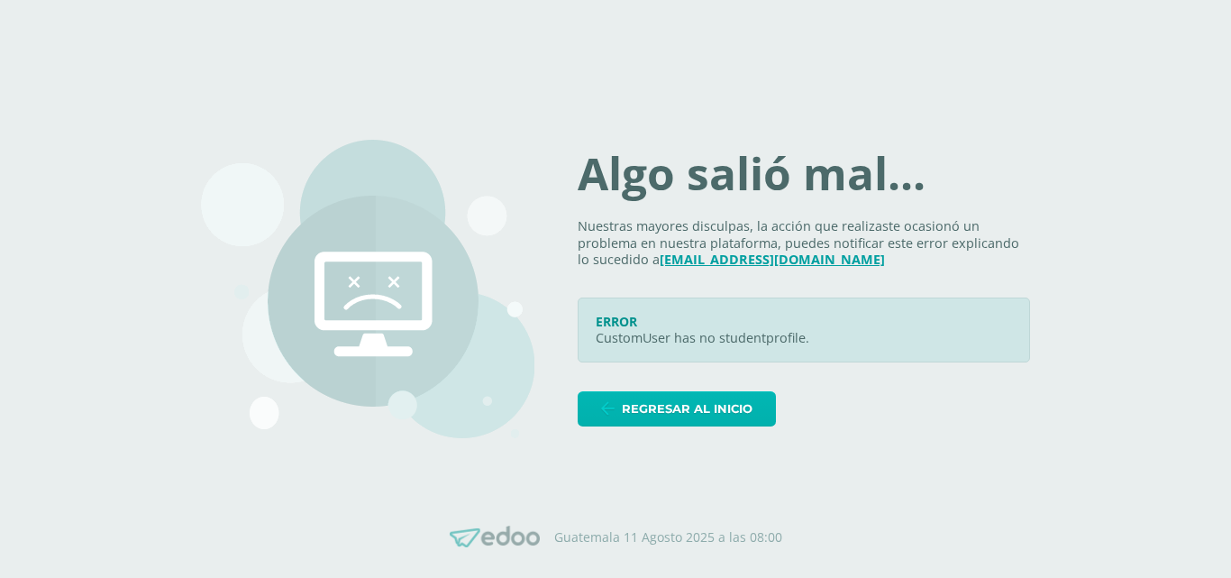
click at [663, 401] on span "Regresar al inicio" at bounding box center [687, 408] width 131 height 33
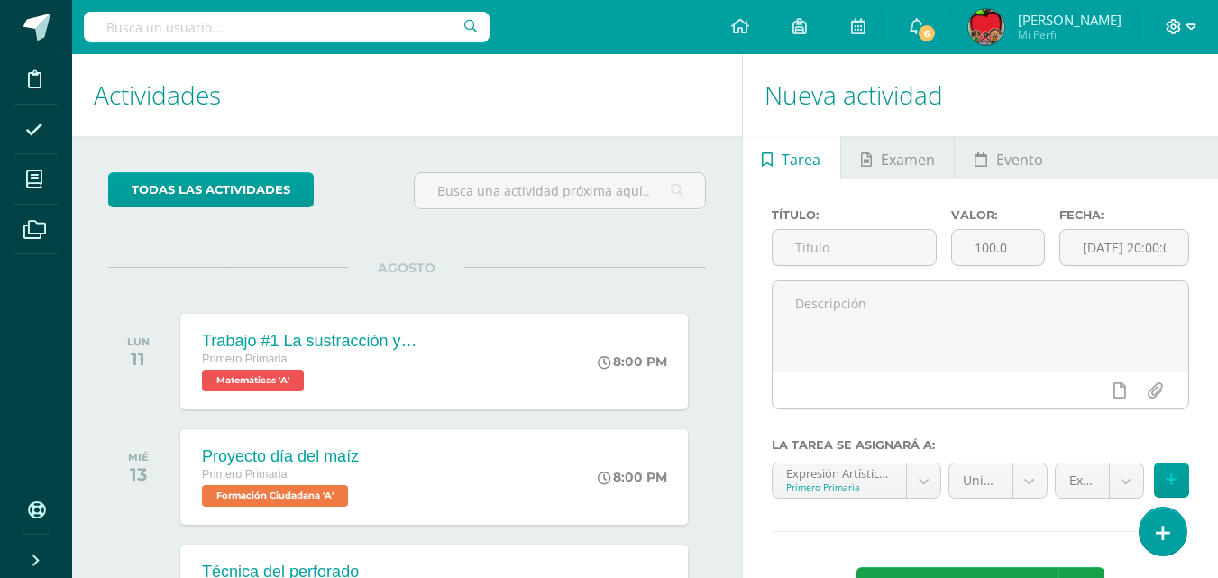
click at [1189, 29] on icon at bounding box center [1191, 27] width 10 height 16
click at [1157, 123] on span "Cerrar sesión" at bounding box center [1134, 122] width 81 height 17
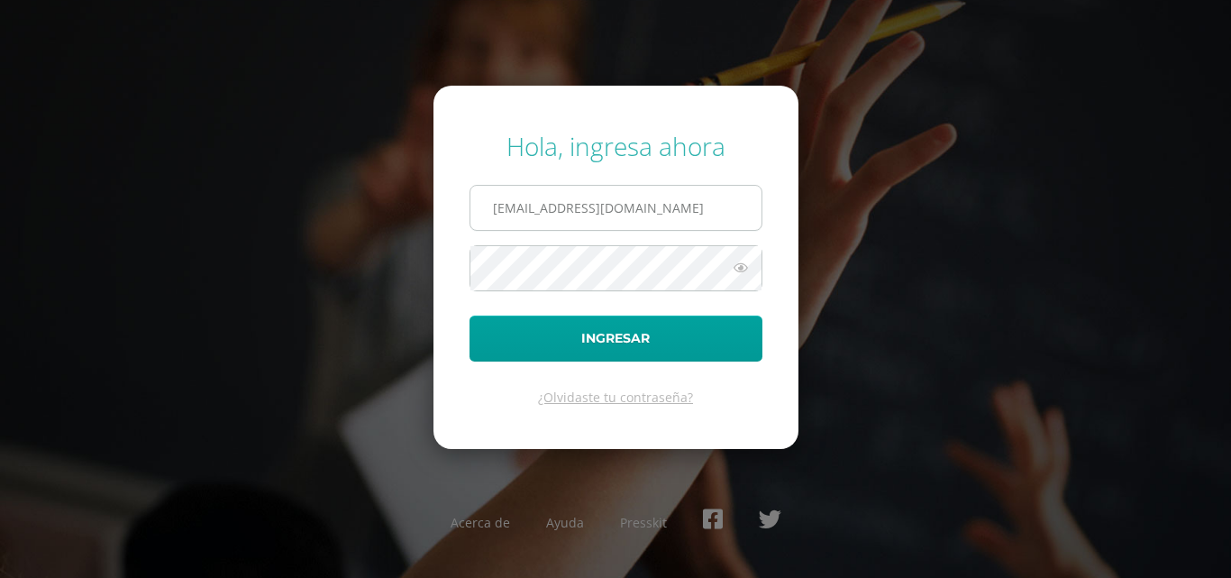
click at [643, 206] on input "claudiajudithfuentes123@gmail.com" at bounding box center [615, 208] width 291 height 44
type input "2021288@laestrella.edu.gt"
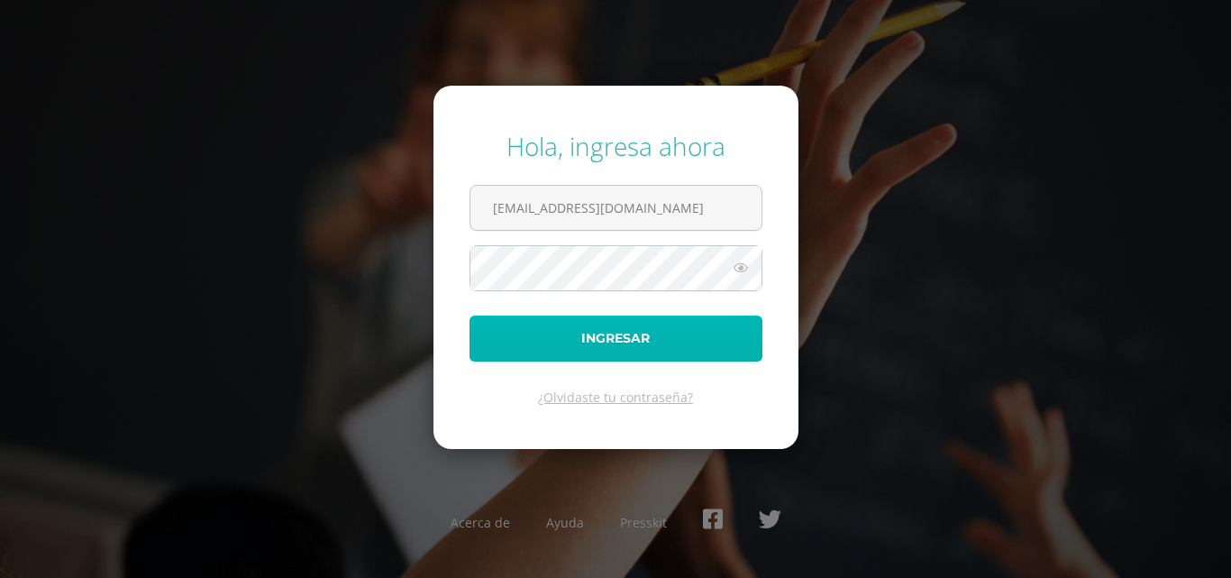
click at [563, 315] on button "Ingresar" at bounding box center [616, 338] width 293 height 46
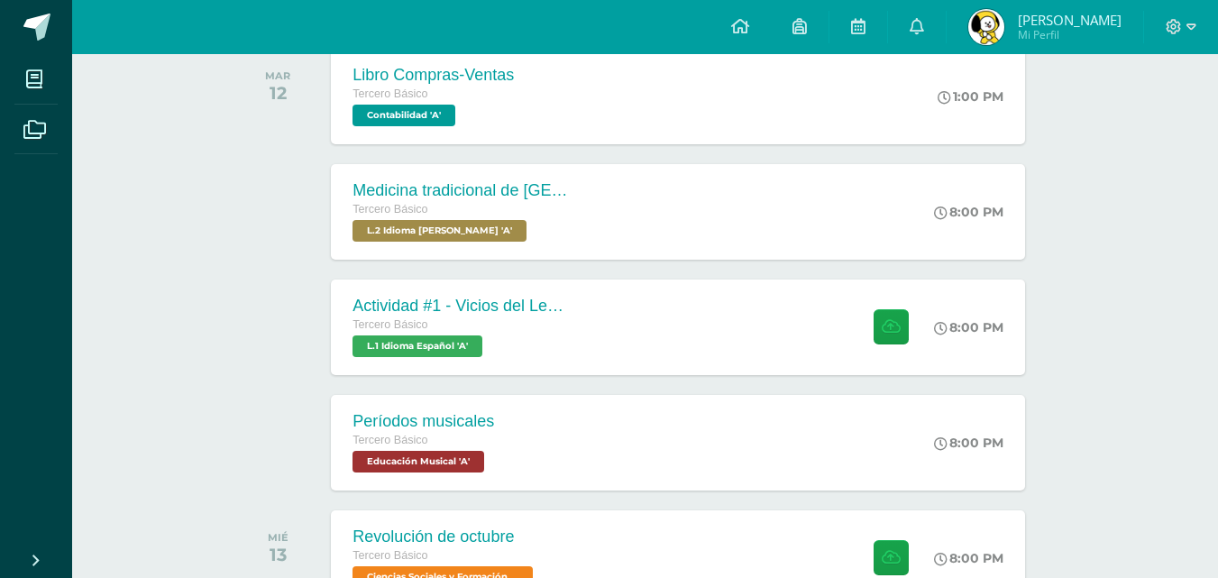
scroll to position [342, 0]
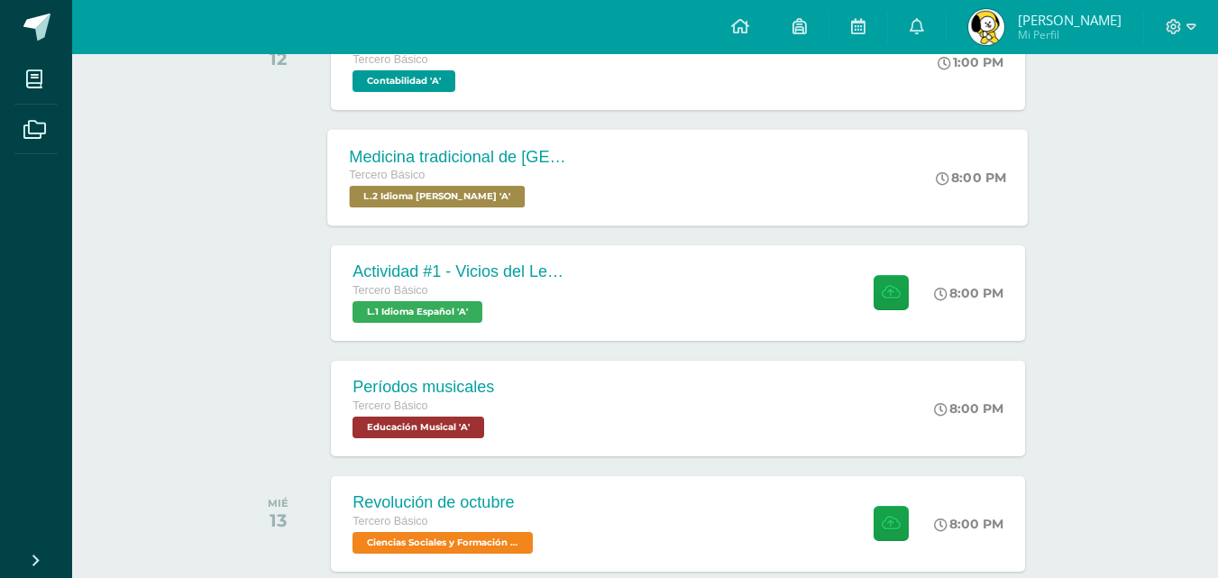
click at [602, 214] on div "Medicina tradicional de Guatemala Tercero Básico L.2 Idioma Maya Kaqchikel 'A' …" at bounding box center [678, 177] width 700 height 96
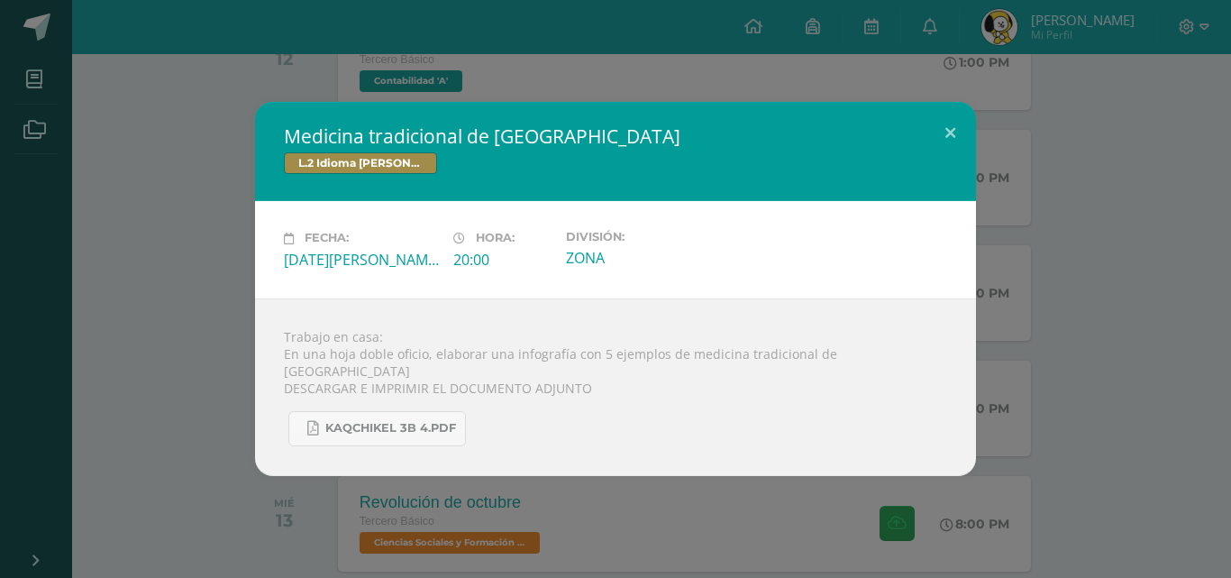
click at [1230, 255] on div "Medicina tradicional de Guatemala L.2 Idioma Maya Kaqchikel Fecha: Martes 12 de…" at bounding box center [615, 289] width 1231 height 578
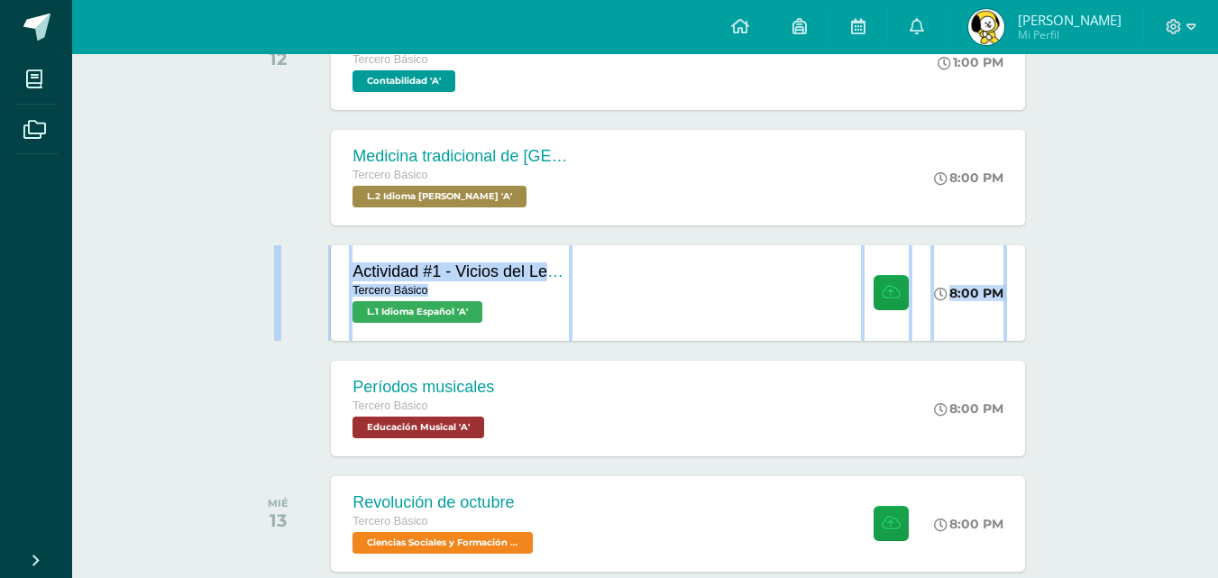
drag, startPoint x: 1230, startPoint y: 182, endPoint x: 1227, endPoint y: 233, distance: 51.4
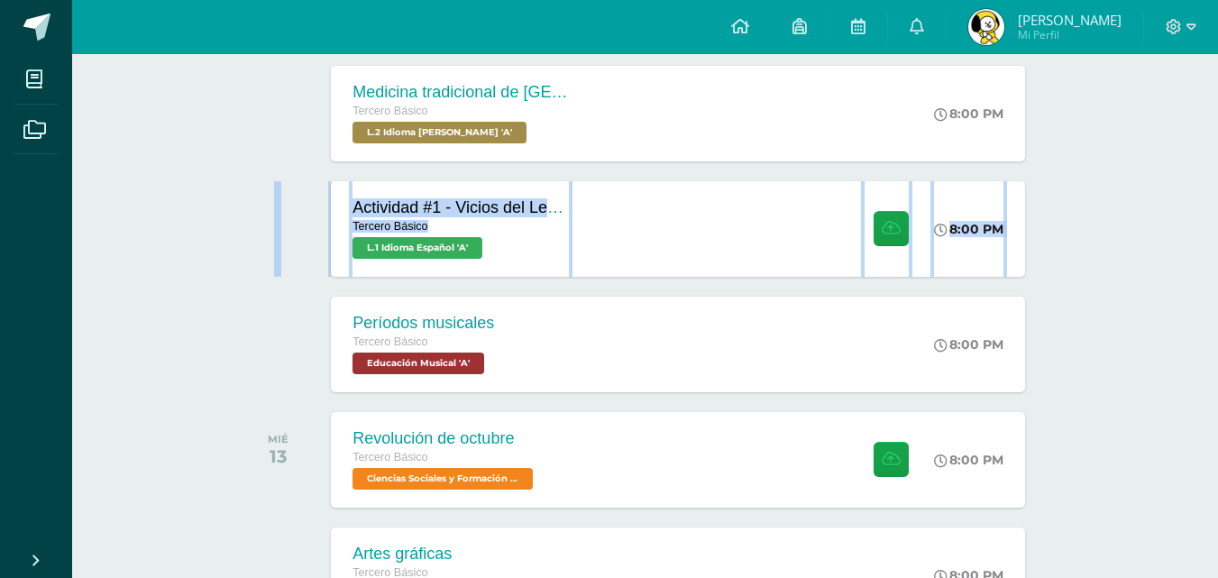
scroll to position [488, 0]
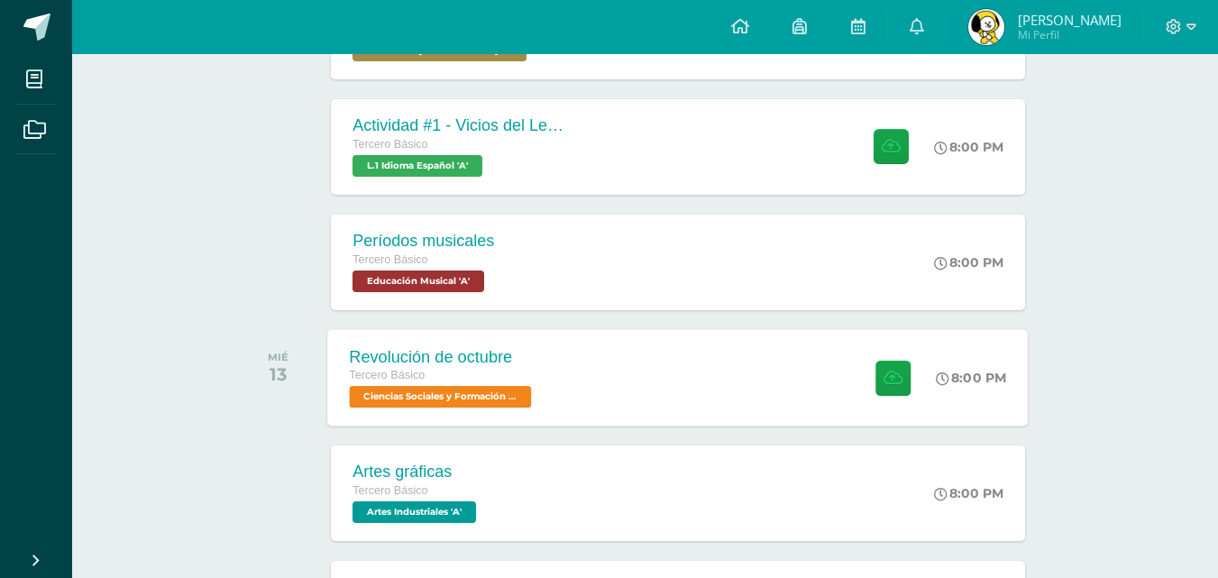
click at [780, 379] on div "Revolución de octubre Tercero Básico Ciencias Sociales y Formación Ciudadana 'A…" at bounding box center [678, 377] width 700 height 96
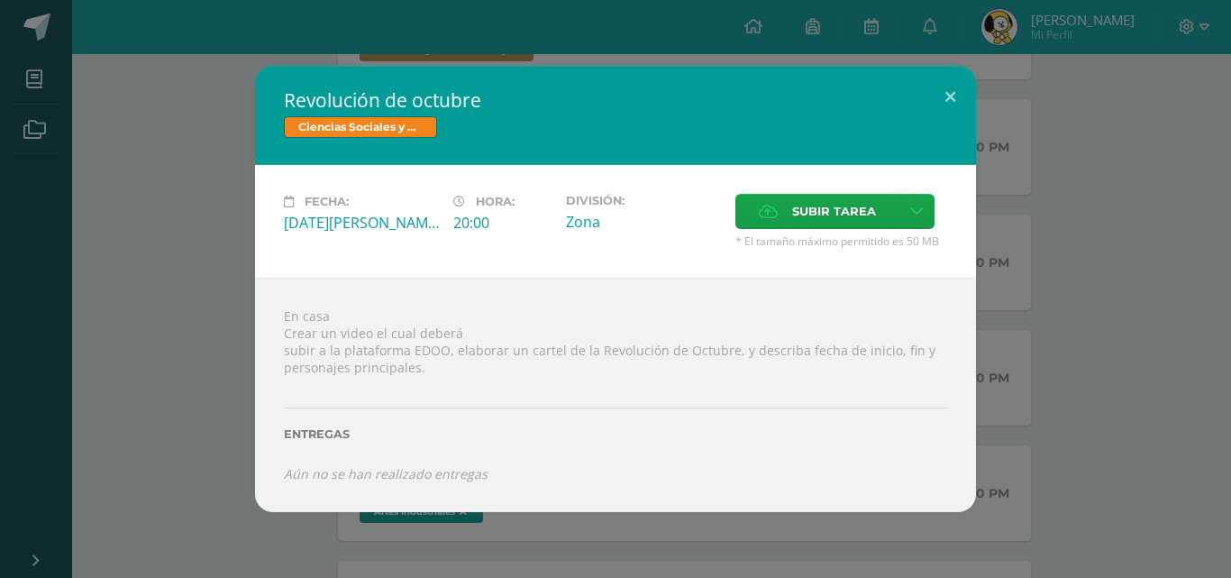
click at [1010, 322] on div "Revolución de octubre Ciencias Sociales y Formación Ciudadana Fecha: Miércoles …" at bounding box center [615, 288] width 1217 height 445
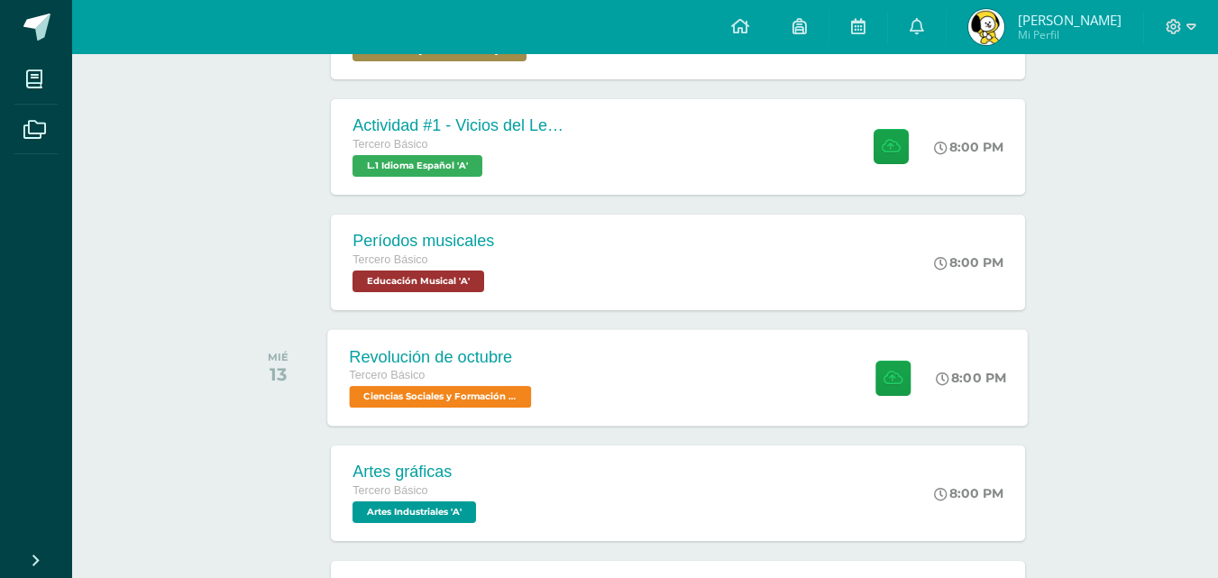
click at [506, 362] on div "Revolución de octubre" at bounding box center [443, 356] width 187 height 19
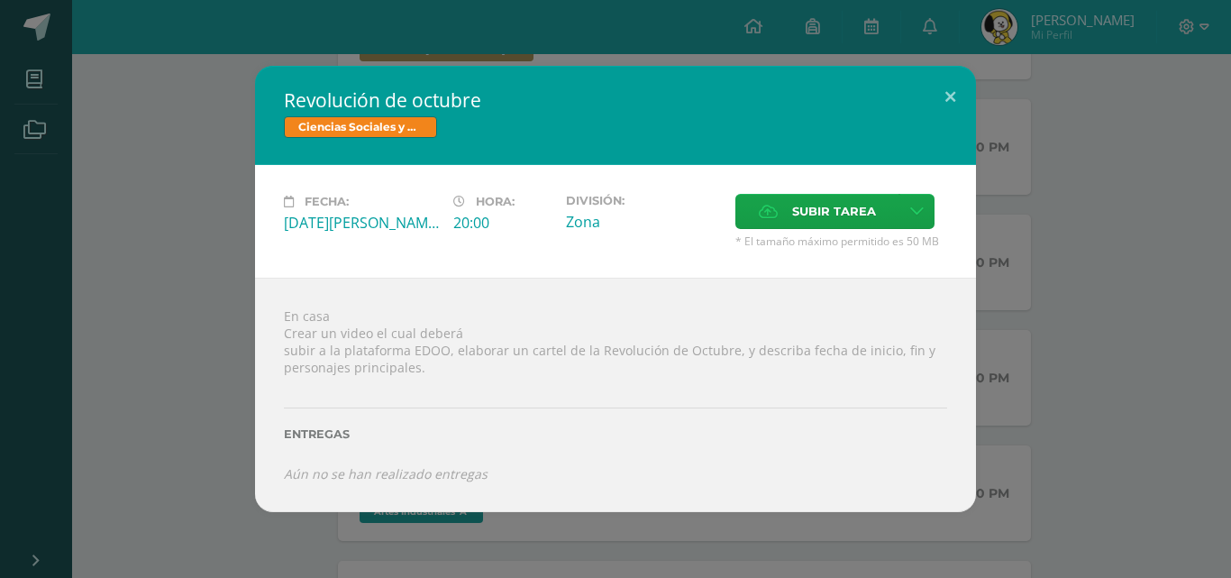
click at [139, 174] on div "Revolución de octubre Ciencias Sociales y Formación Ciudadana Fecha: Miércoles …" at bounding box center [615, 288] width 1217 height 445
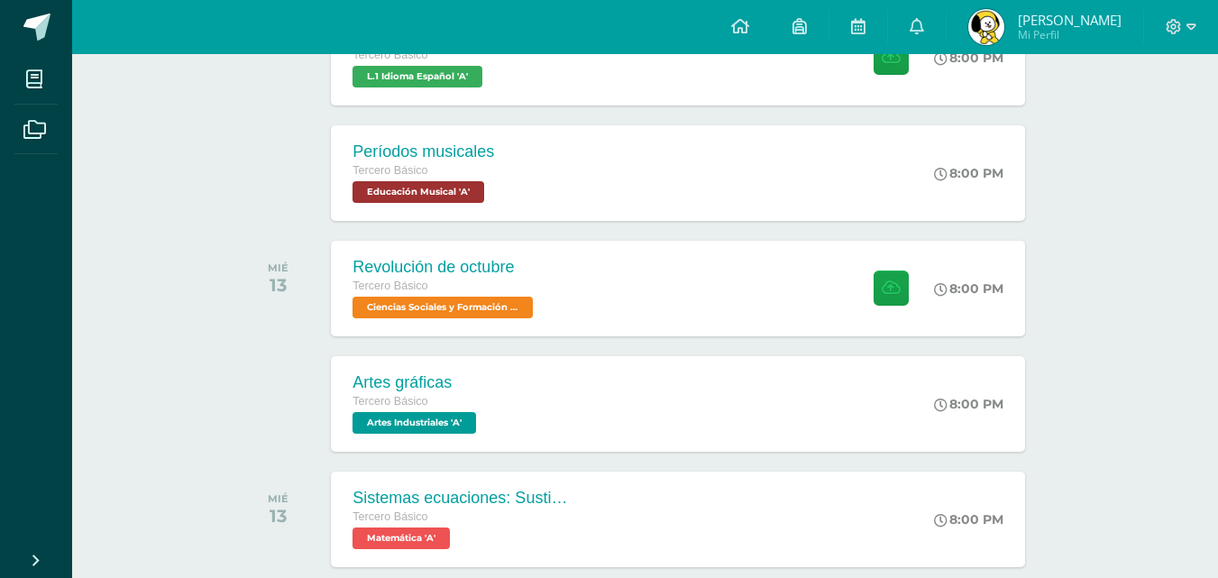
scroll to position [650, 0]
